Goal: Information Seeking & Learning: Find contact information

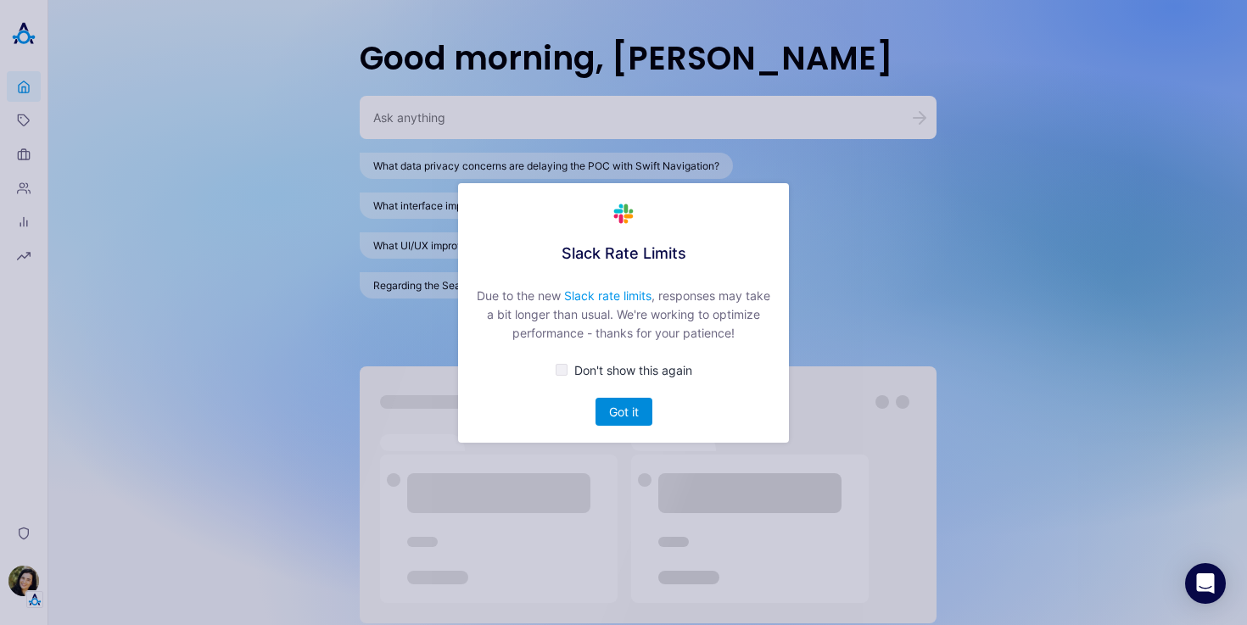
click at [623, 422] on button "Got it" at bounding box center [623, 412] width 57 height 28
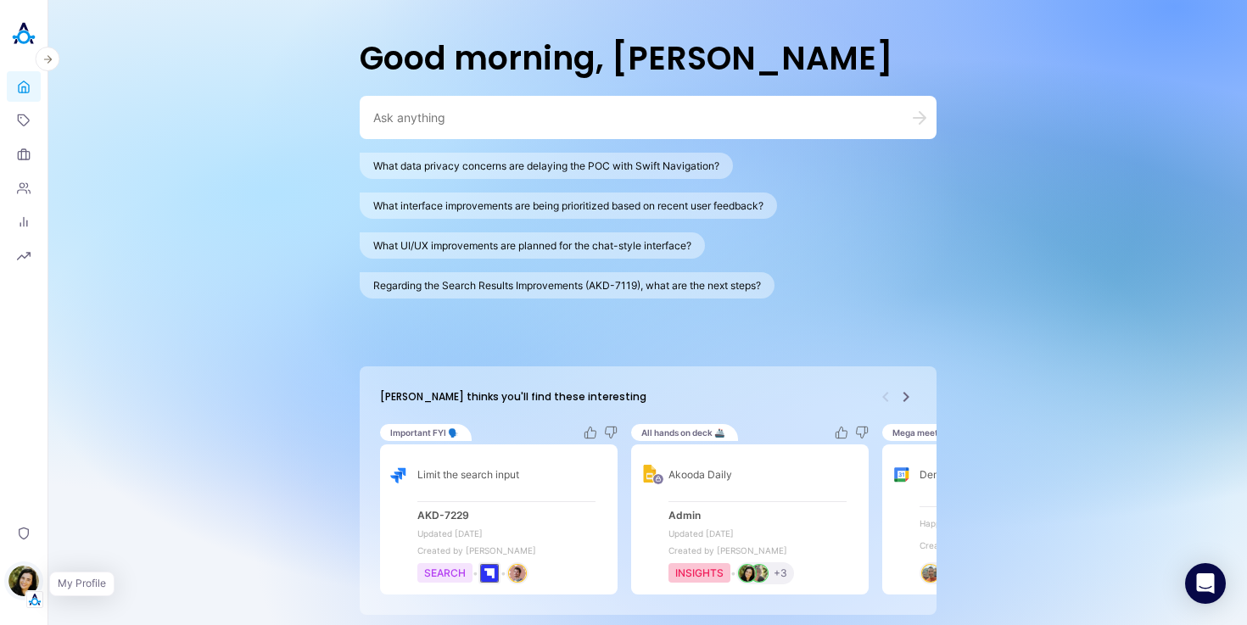
click at [34, 583] on img "button" at bounding box center [23, 581] width 31 height 31
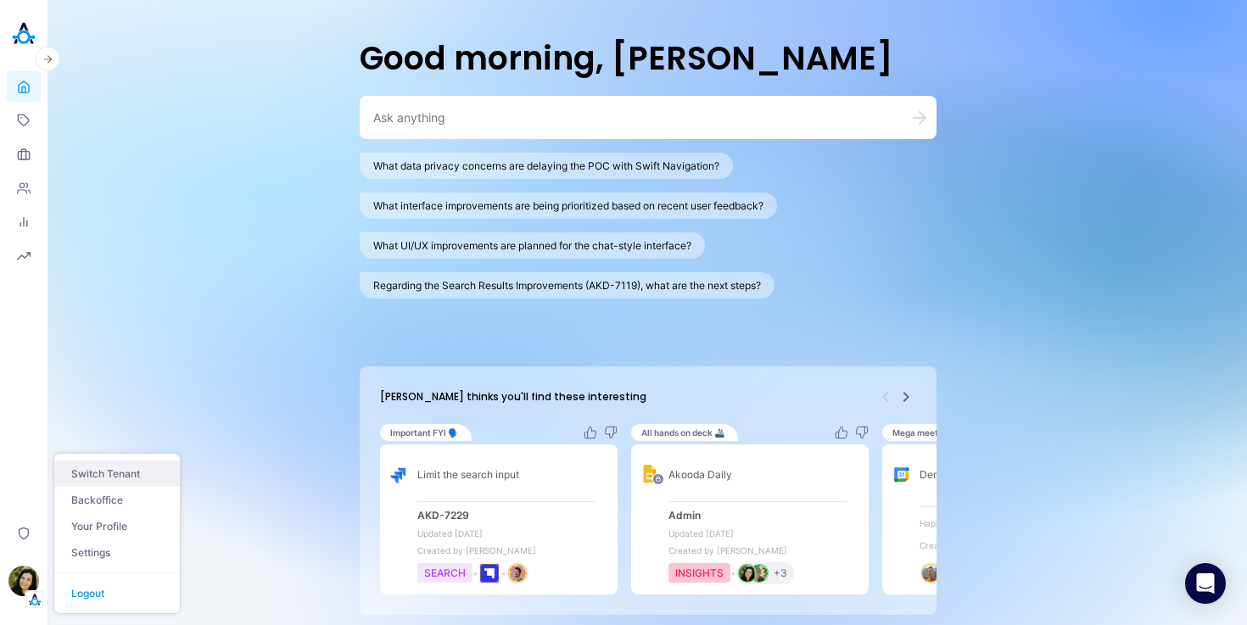
click at [76, 465] on button "Switch Tenant" at bounding box center [117, 474] width 126 height 26
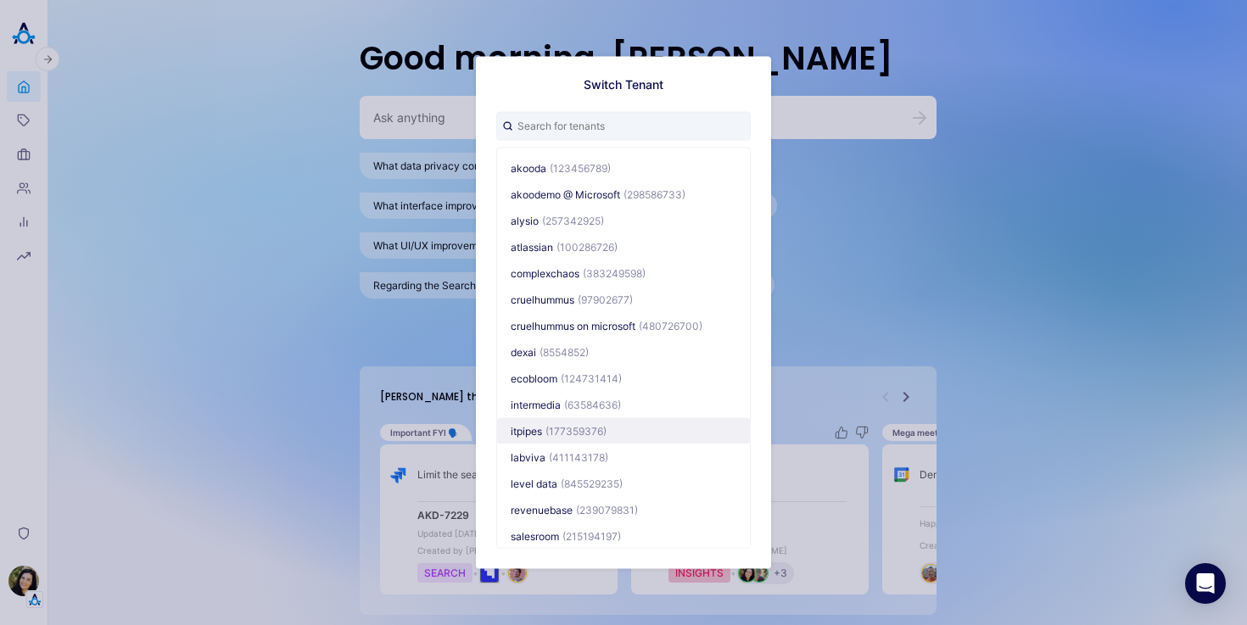
click at [565, 431] on span "(177359376)" at bounding box center [575, 430] width 61 height 13
click at [558, 424] on span "(177359376)" at bounding box center [575, 430] width 61 height 13
click at [629, 430] on button "itpipes (177359376)" at bounding box center [623, 430] width 253 height 26
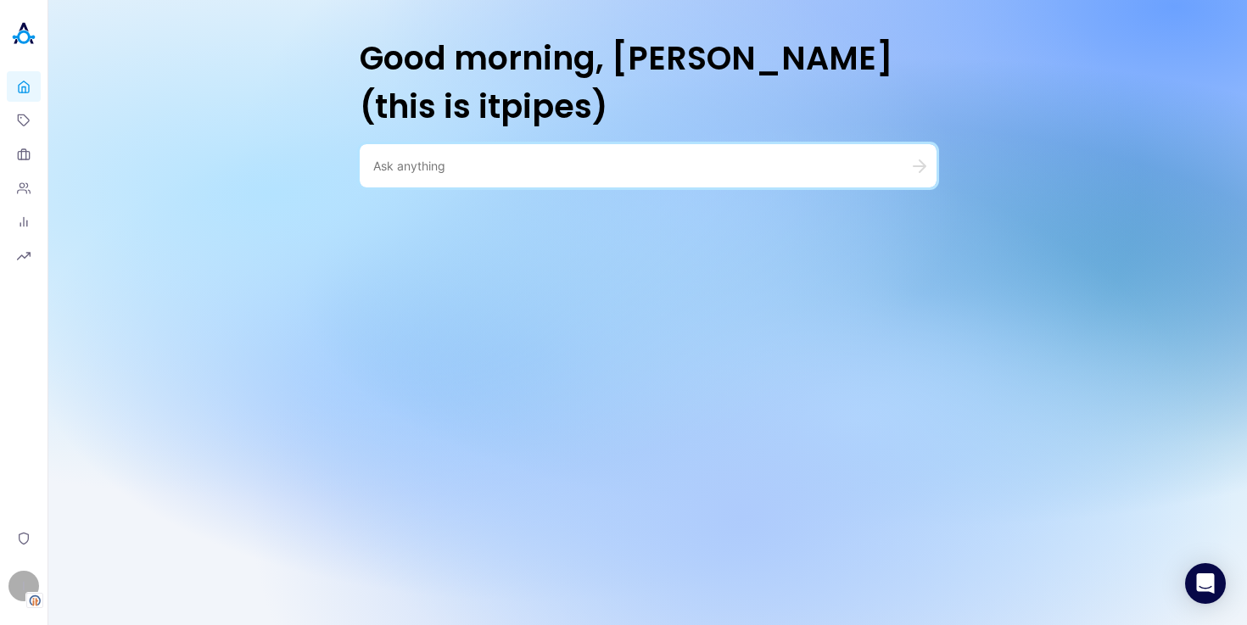
click at [394, 166] on textarea at bounding box center [627, 166] width 509 height 16
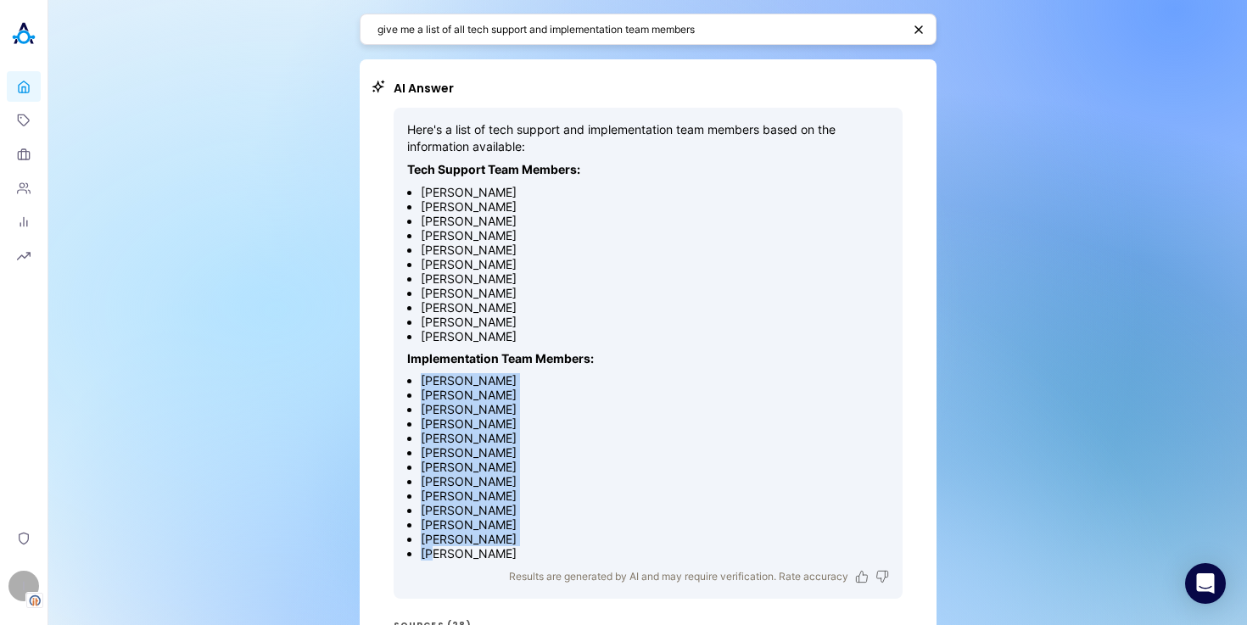
drag, startPoint x: 429, startPoint y: 372, endPoint x: 435, endPoint y: 555, distance: 182.5
click at [435, 555] on ul "Jonas Didzoleit Cierra Telles John Reid Michaela Mccue Samantha Quintana Thea W…" at bounding box center [648, 466] width 482 height 187
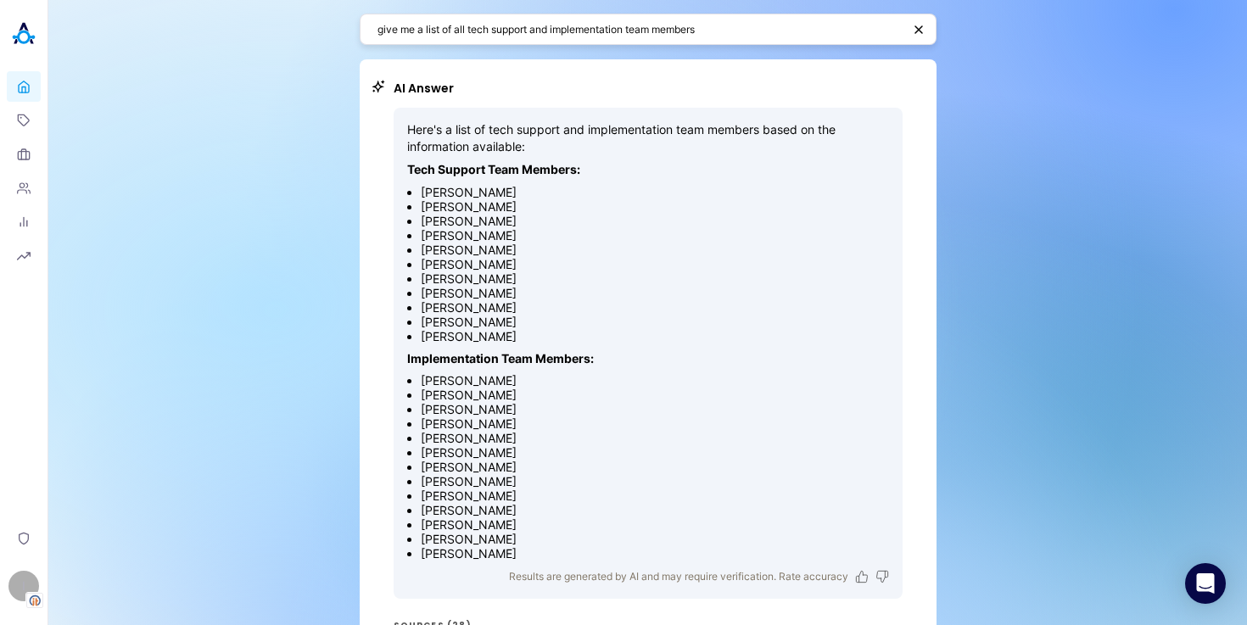
click at [509, 431] on li "Samantha Quintana" at bounding box center [655, 438] width 468 height 14
drag, startPoint x: 428, startPoint y: 550, endPoint x: 431, endPoint y: 465, distance: 85.7
click at [433, 465] on ul "Jonas Didzoleit Cierra Telles John Reid Michaela Mccue Samantha Quintana Thea W…" at bounding box center [648, 466] width 482 height 187
click at [431, 465] on li "Abira Abid" at bounding box center [655, 467] width 468 height 14
click at [345, 621] on div "give me a list of all tech support and implementation team members AI Answer He…" at bounding box center [647, 499] width 1198 height 999
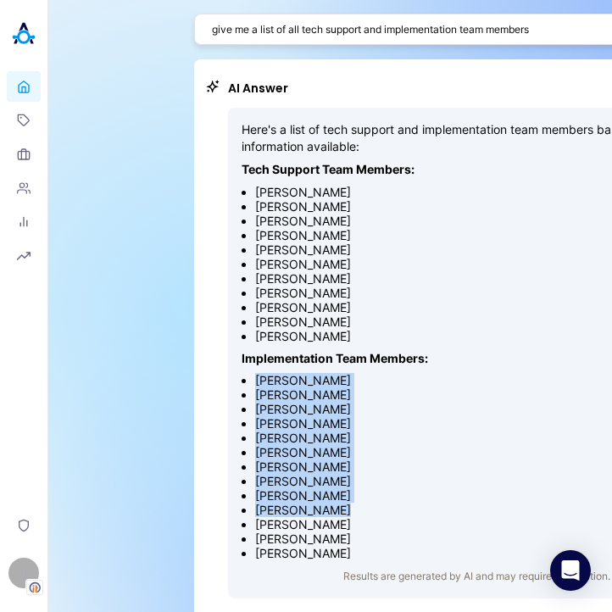
drag, startPoint x: 328, startPoint y: 509, endPoint x: 241, endPoint y: 379, distance: 156.4
click at [241, 379] on div "Here's a list of tech support and implementation team members based on the info…" at bounding box center [482, 353] width 509 height 491
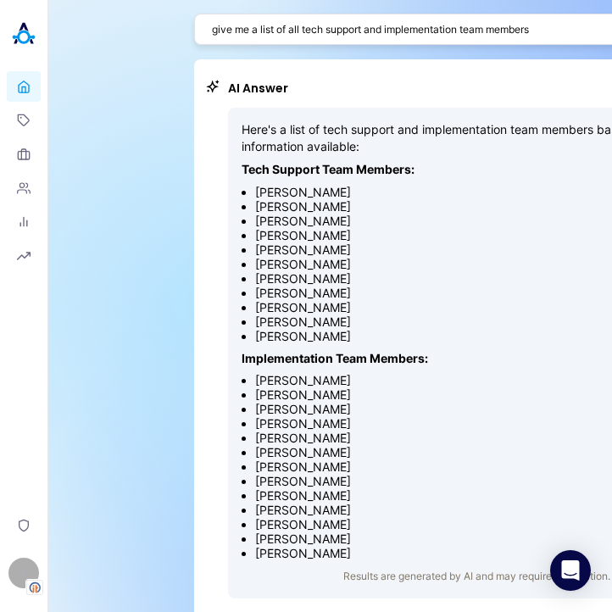
click at [304, 547] on li "Sam Q" at bounding box center [489, 553] width 468 height 14
drag, startPoint x: 304, startPoint y: 550, endPoint x: 249, endPoint y: 520, distance: 62.6
click at [249, 520] on ul "Jonas Didzoleit Cierra Telles John Reid Michaela Mccue Samantha Quintana Thea W…" at bounding box center [483, 466] width 482 height 187
copy ul "Brian Cox Lisa Sam Q"
click at [280, 293] on li "Marcos" at bounding box center [489, 293] width 468 height 14
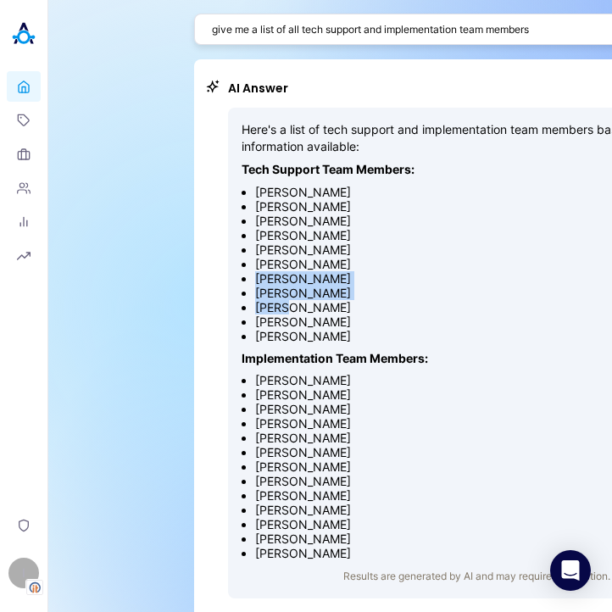
drag, startPoint x: 288, startPoint y: 304, endPoint x: 253, endPoint y: 271, distance: 48.0
click at [253, 271] on ul "Michael Greene Tomaris Davis Alexander Altara Justin Lusby Ruby Ramirez-Rodrigu…" at bounding box center [483, 264] width 482 height 159
copy ul "Brian Shaffer Chris Marcos Jerry"
click at [506, 25] on textarea "give me a list of all tech support and implementation team members" at bounding box center [474, 29] width 524 height 16
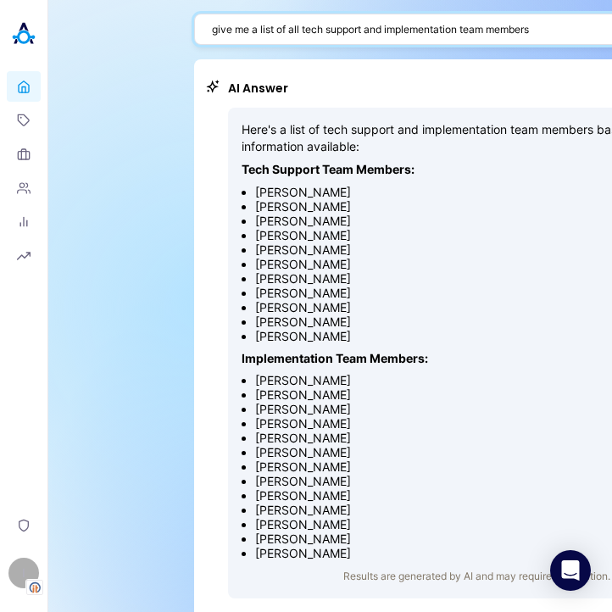
click at [506, 25] on textarea "give me a list of all tech support and implementation team members" at bounding box center [474, 29] width 524 height 16
click at [553, 29] on textarea "give me a list of all tech support and implementation team members" at bounding box center [474, 29] width 524 height 16
type textarea "give me a list of all tech support and implementation team members emails"
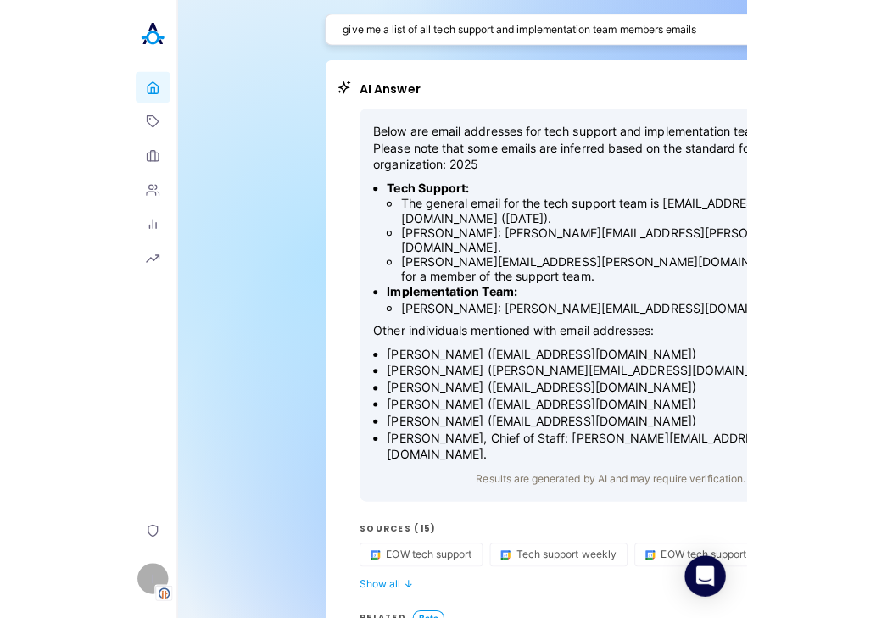
scroll to position [0, 8]
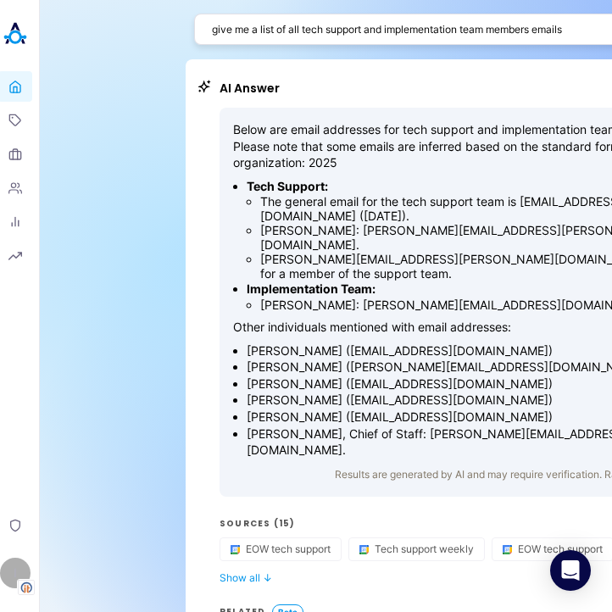
click at [359, 31] on textarea "give me a list of all tech support and implementation team members emails" at bounding box center [474, 29] width 524 height 16
drag, startPoint x: 505, startPoint y: 323, endPoint x: 324, endPoint y: 321, distance: 180.7
click at [324, 343] on p "Ben Stewart (bstewart@cityoflancasterca.gov)" at bounding box center [481, 351] width 468 height 17
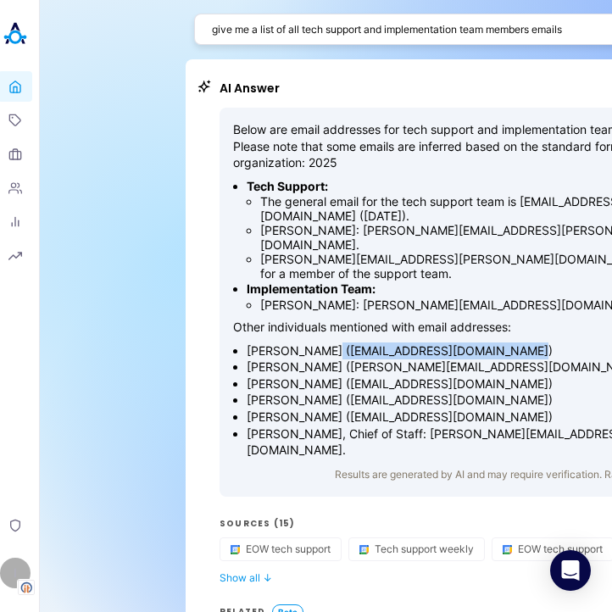
copy p "bstewart@cityoflancasterca.gov"
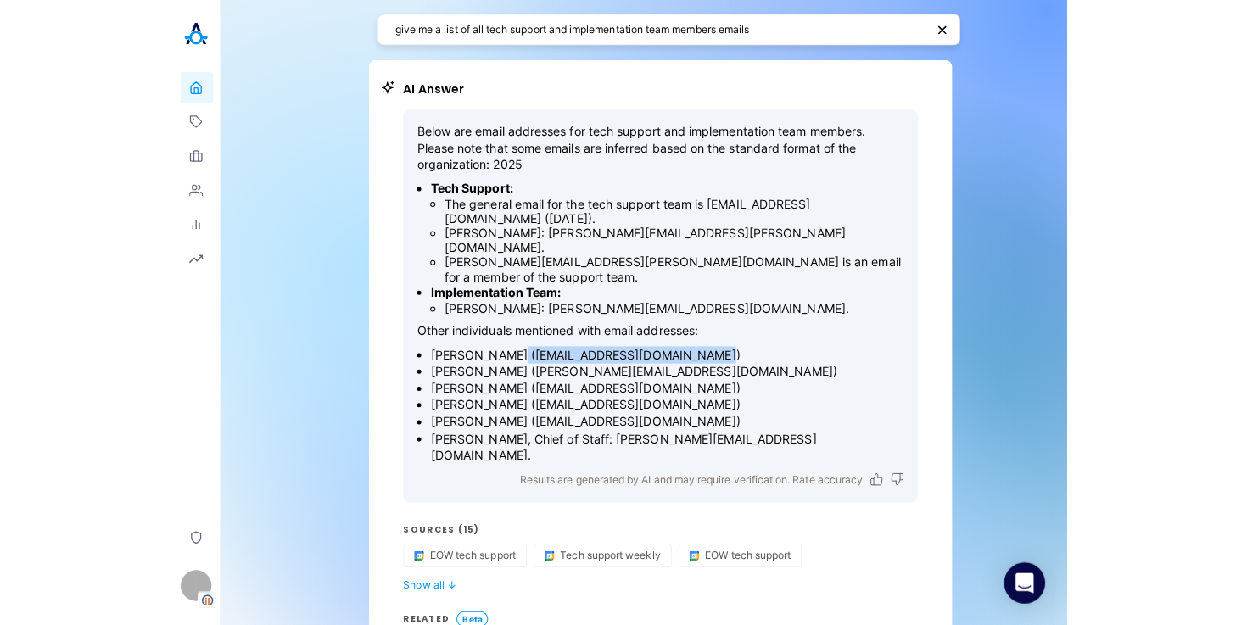
scroll to position [0, 0]
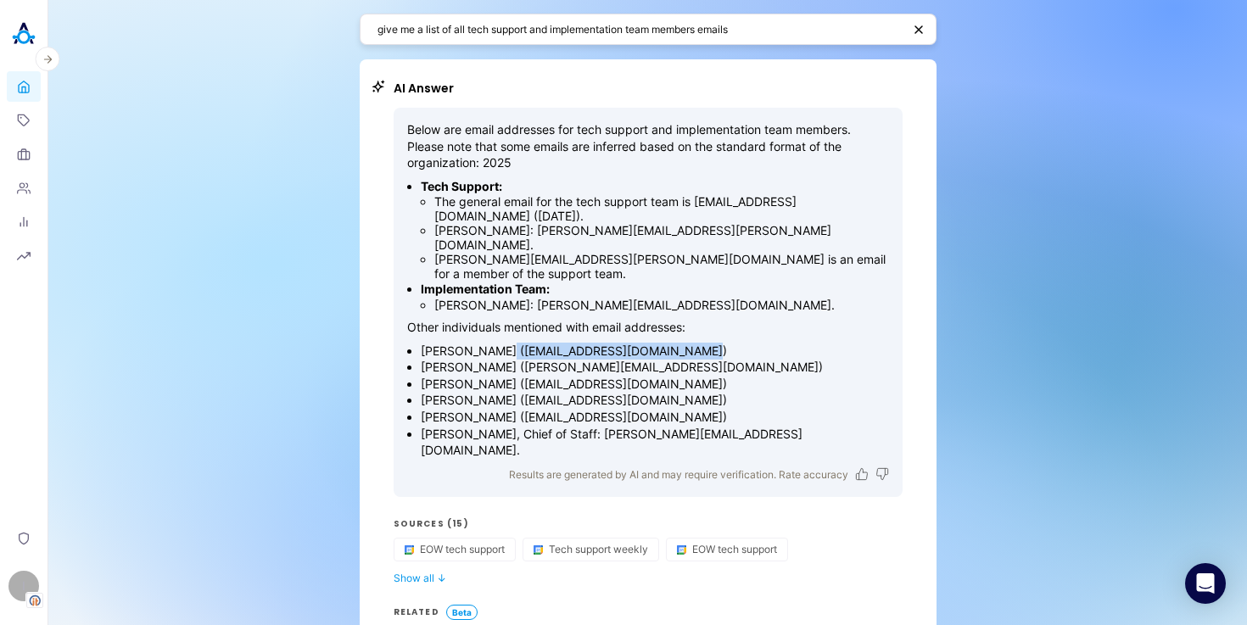
click at [15, 42] on img at bounding box center [24, 34] width 34 height 34
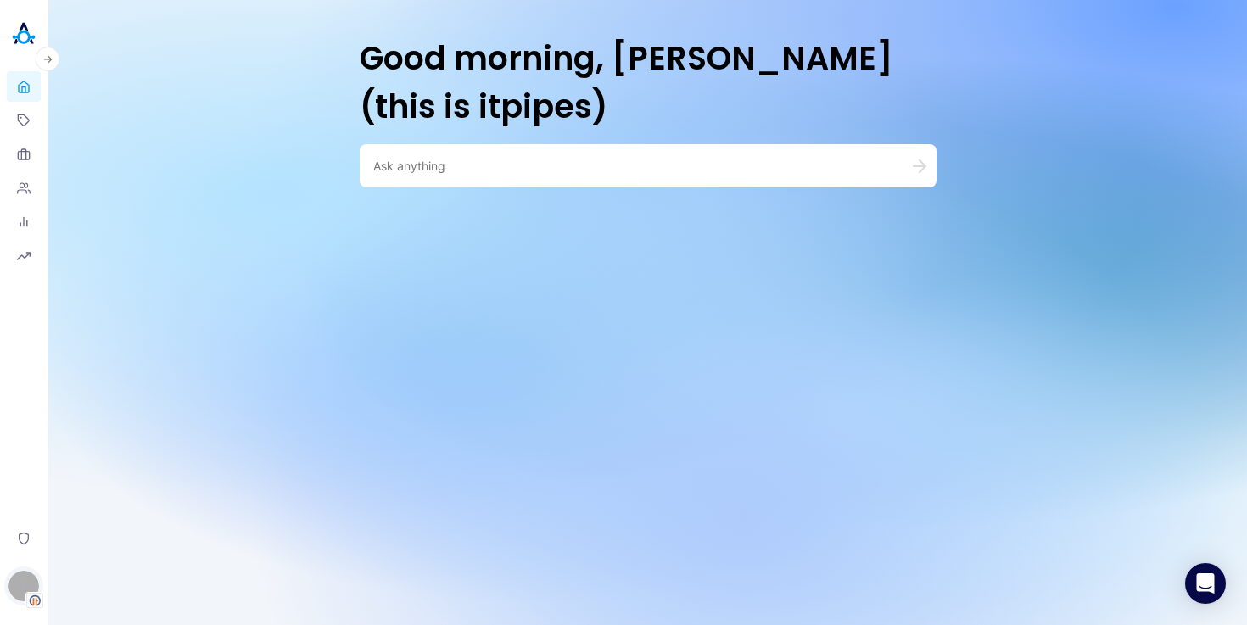
click at [15, 595] on div "I" at bounding box center [23, 586] width 31 height 31
click at [84, 491] on button "Switch Tenant" at bounding box center [117, 490] width 126 height 26
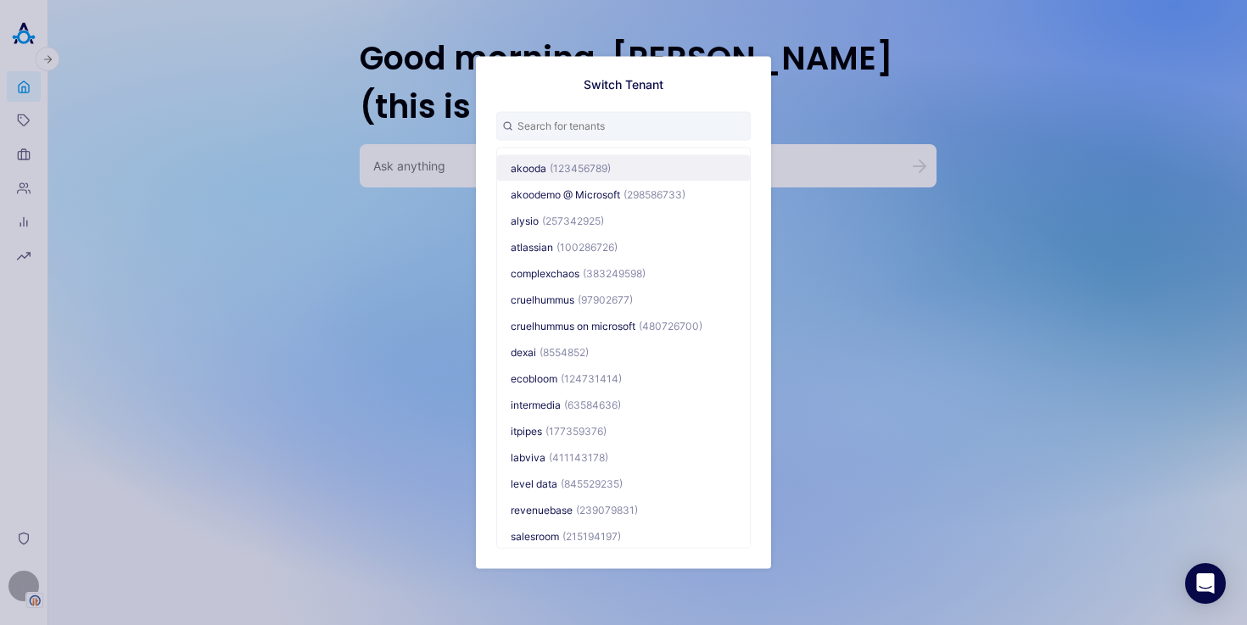
click at [546, 164] on button "akooda (123456789)" at bounding box center [623, 167] width 253 height 26
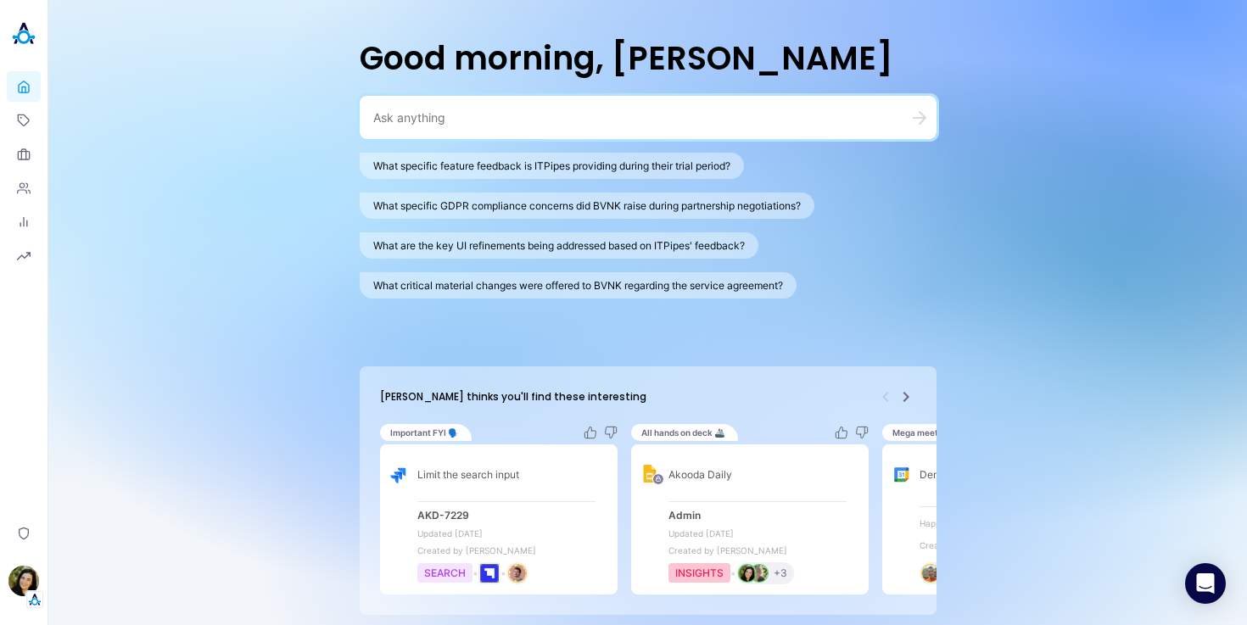
click at [903, 394] on icon "Next" at bounding box center [905, 397] width 6 height 10
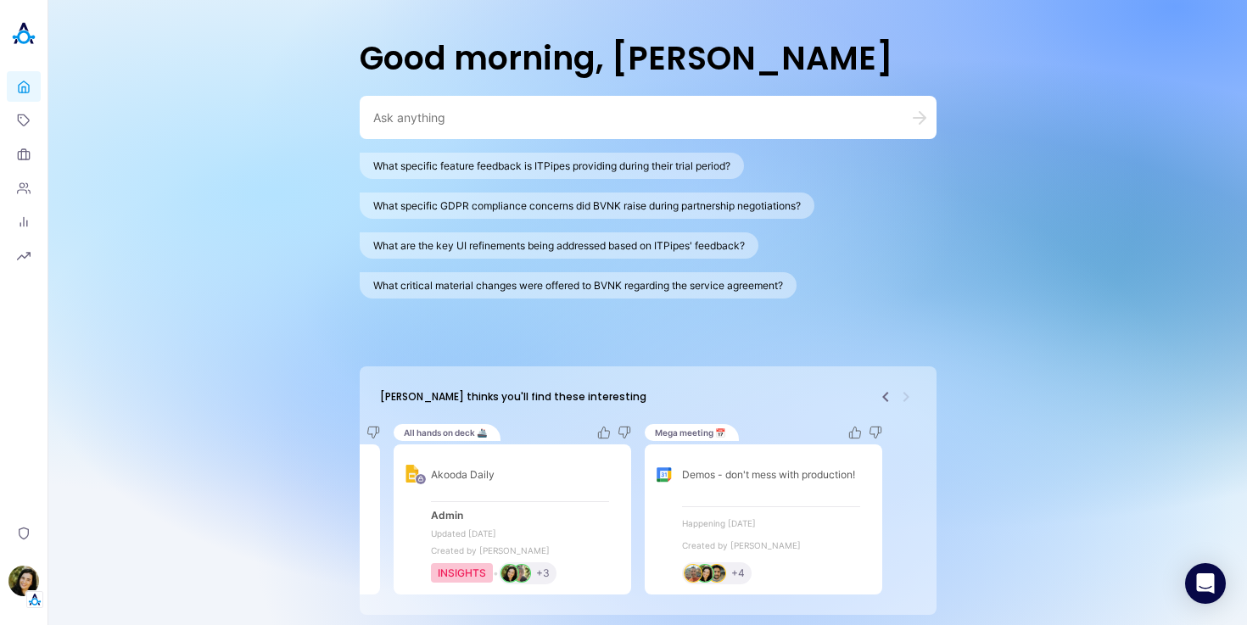
click at [888, 392] on icon "Previous" at bounding box center [885, 397] width 20 height 20
